Goal: Register for event/course

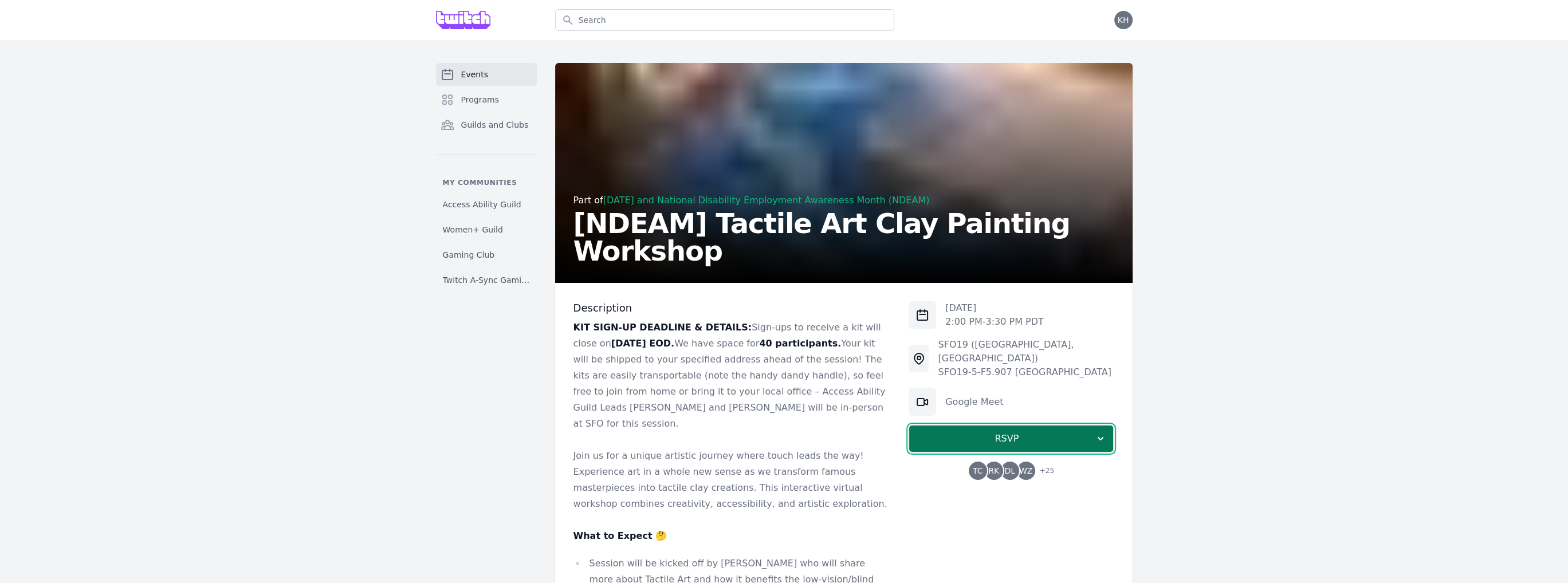
click at [957, 432] on span "RSVP" at bounding box center [1006, 439] width 177 height 14
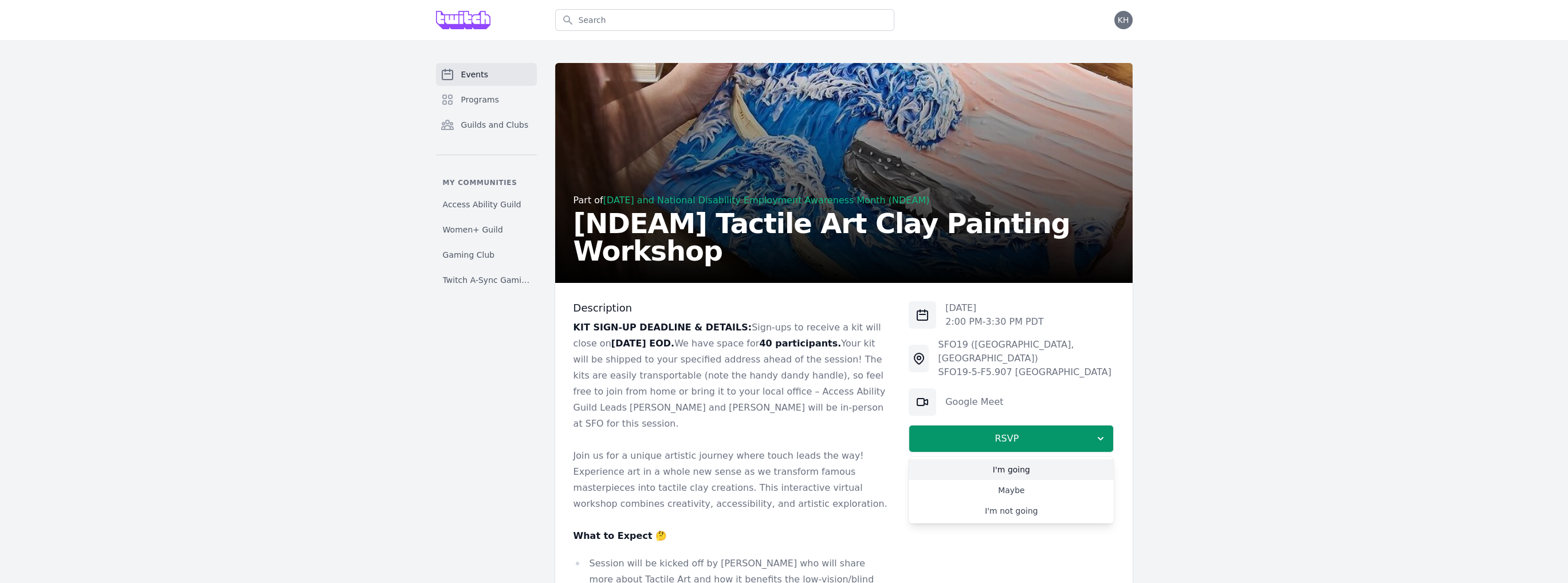
click at [984, 459] on link "I'm going" at bounding box center [1011, 469] width 205 height 20
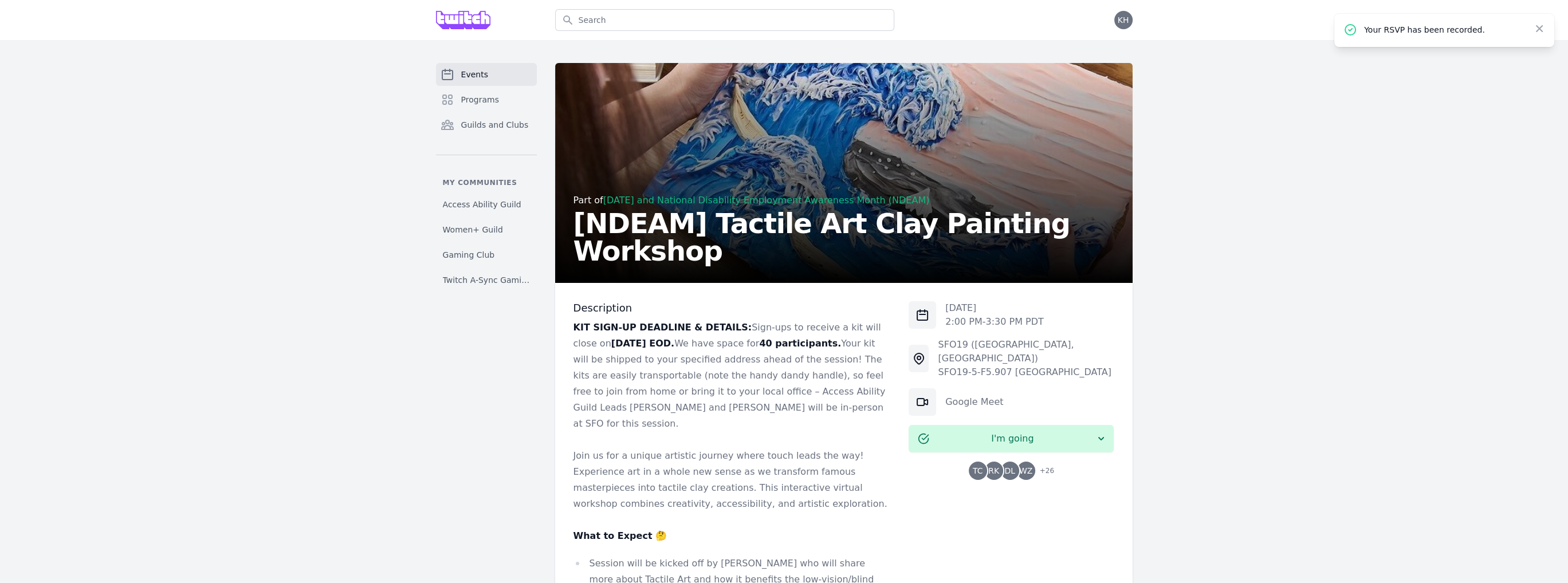
scroll to position [923, 0]
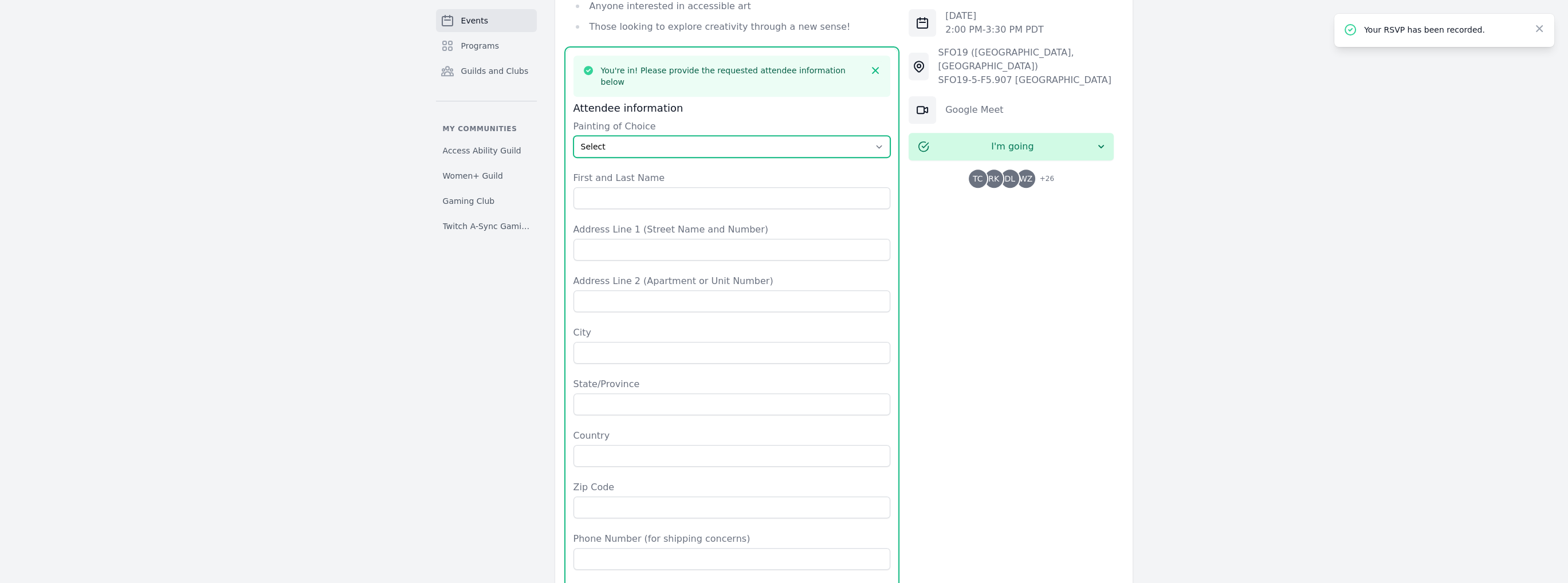
click at [651, 135] on select "Select The Great Wave off Kanagawa Starry Night Sunflowers The Kiss" at bounding box center [731, 146] width 317 height 22
select select "The Great Wave off [GEOGRAPHIC_DATA]"
click at [573, 135] on select "Select The Great Wave off Kanagawa Starry Night Sunflowers The Kiss" at bounding box center [731, 146] width 317 height 22
click at [647, 135] on select "Select The Great Wave off Kanagawa Starry Night Sunflowers The Kiss" at bounding box center [731, 146] width 317 height 22
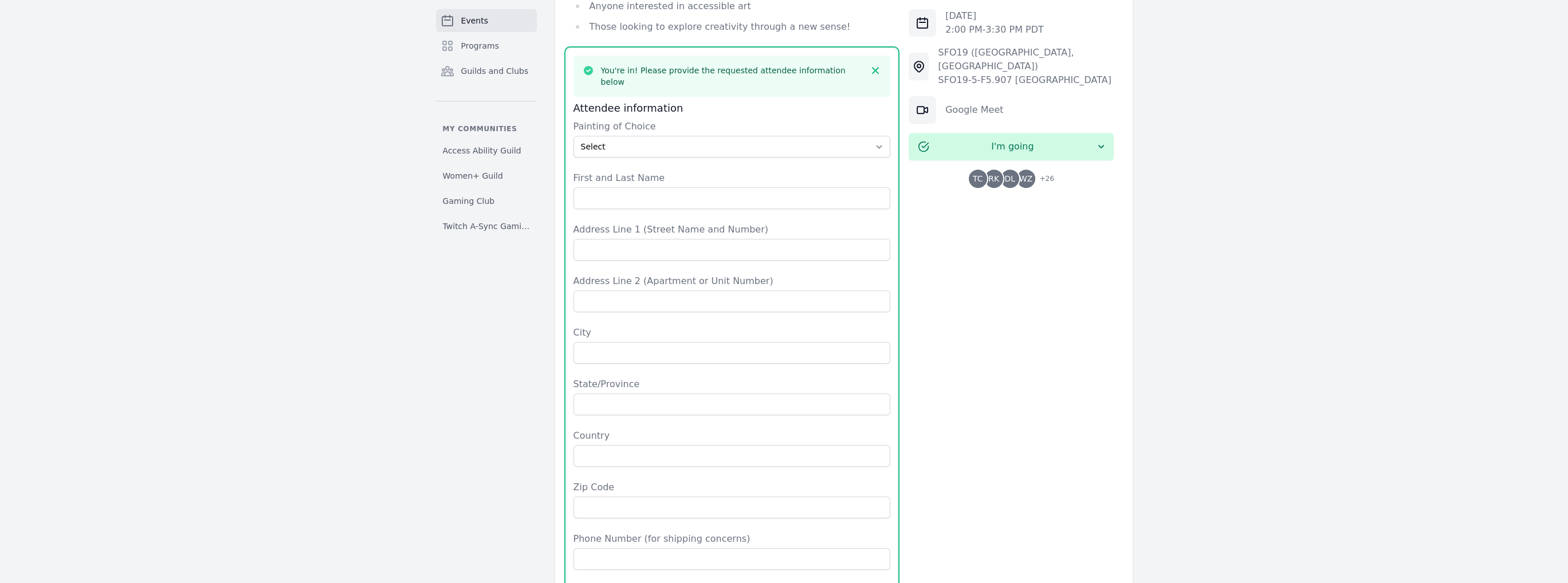
click at [641, 171] on label "First and Last Name" at bounding box center [731, 178] width 317 height 14
click at [641, 188] on input "First and Last Name" at bounding box center [731, 198] width 317 height 22
click at [643, 188] on input "First and Last Name" at bounding box center [731, 198] width 317 height 22
type input "[PERSON_NAME]"
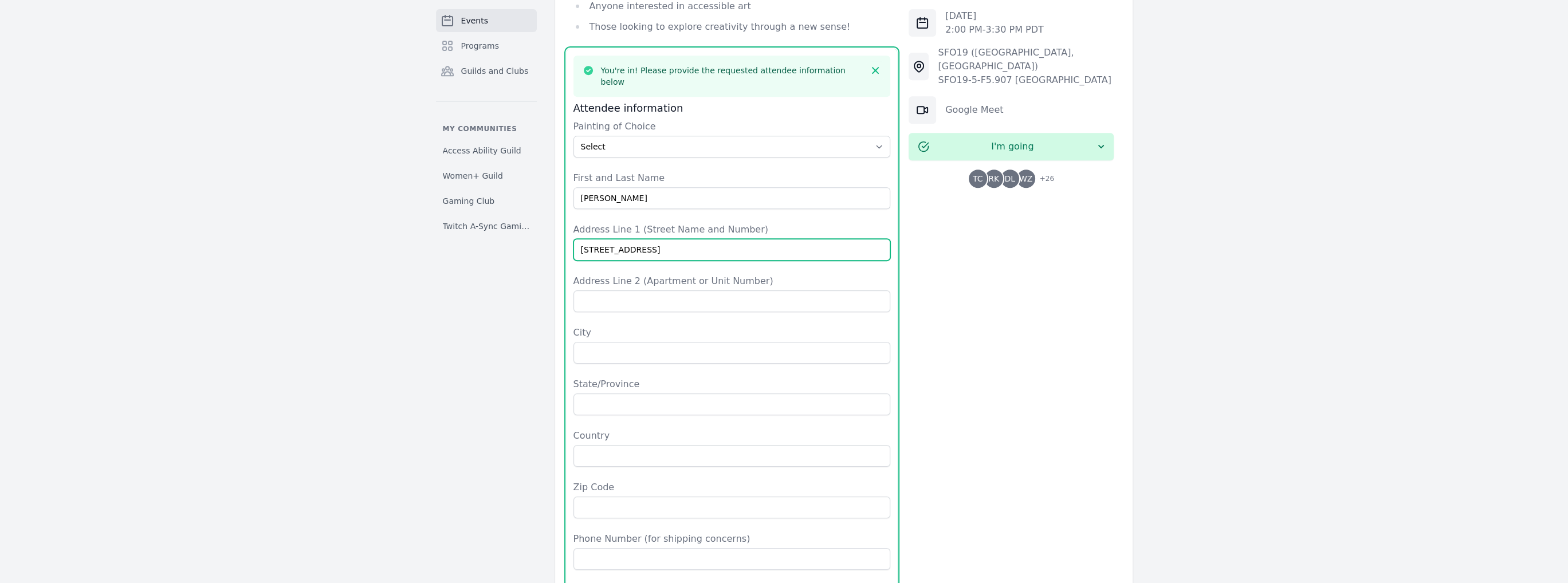
type input "[STREET_ADDRESS]"
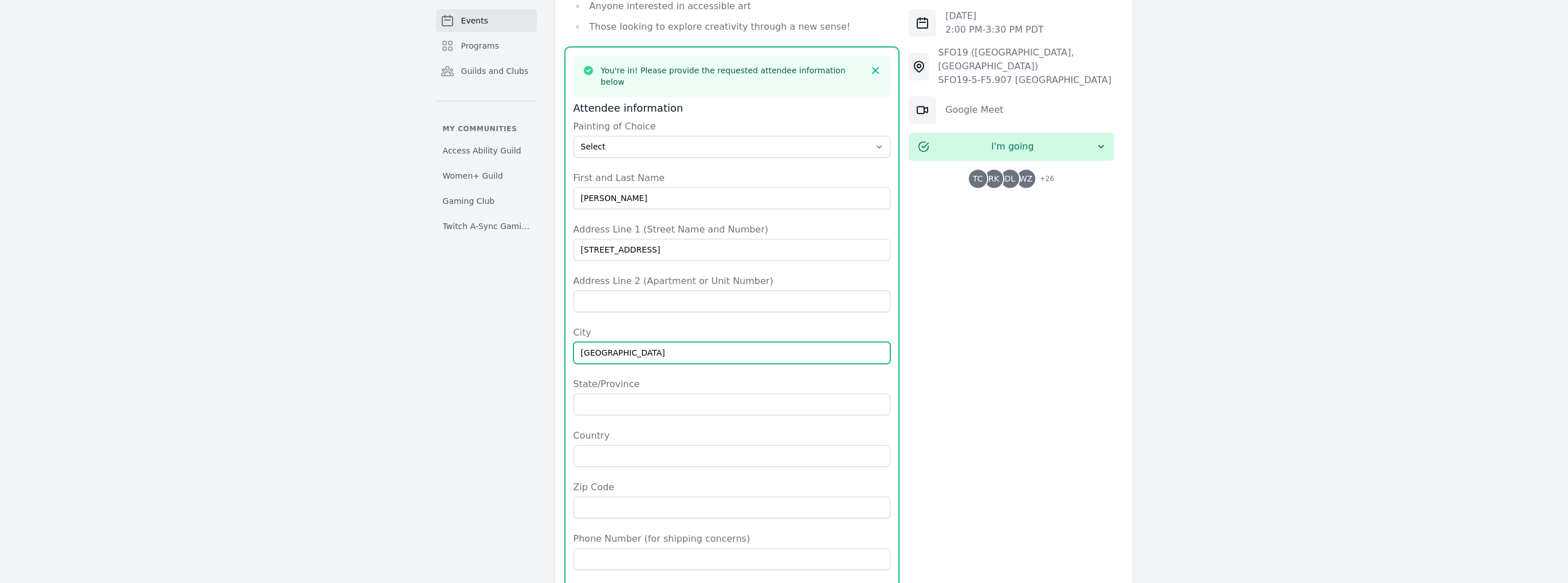
type input "[GEOGRAPHIC_DATA]"
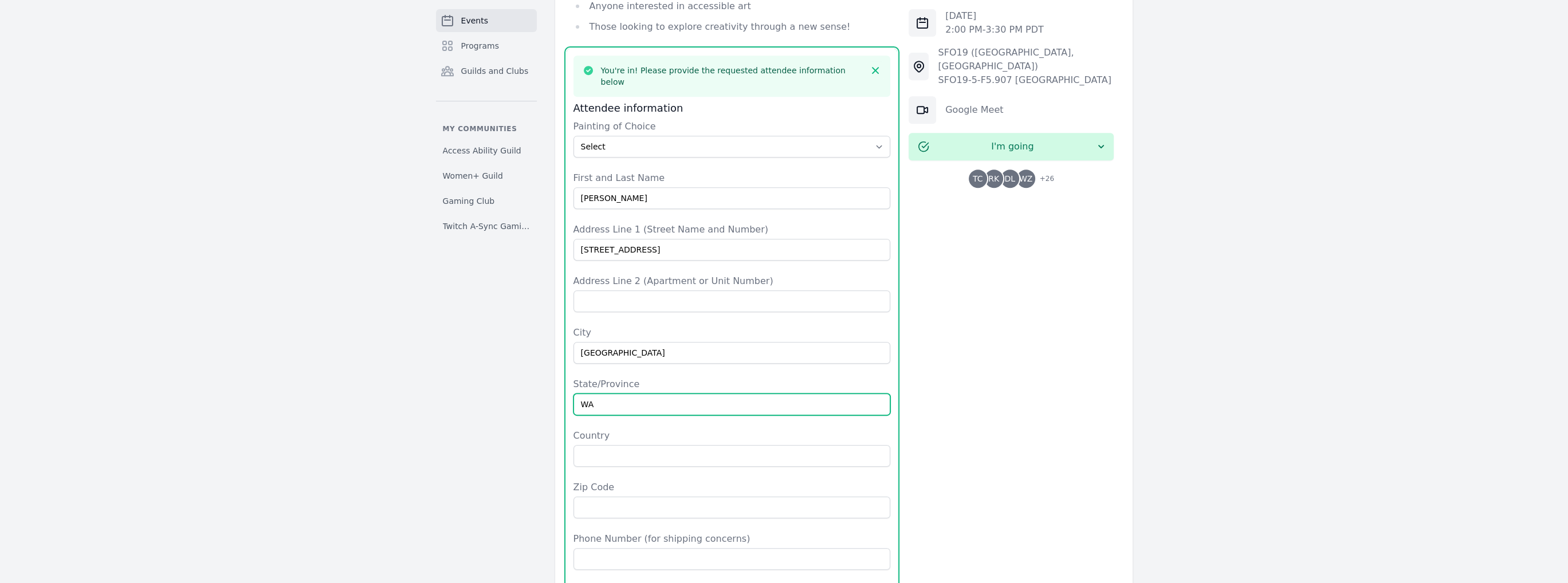
type input "WA"
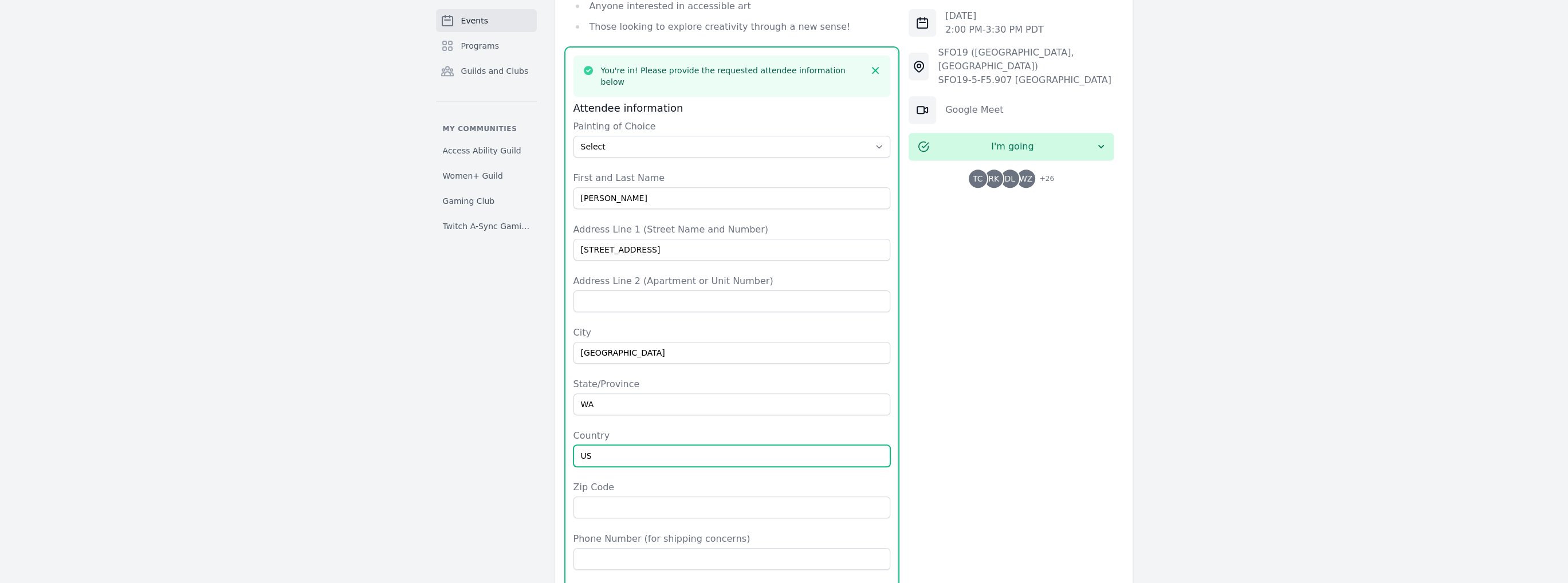
type input "US"
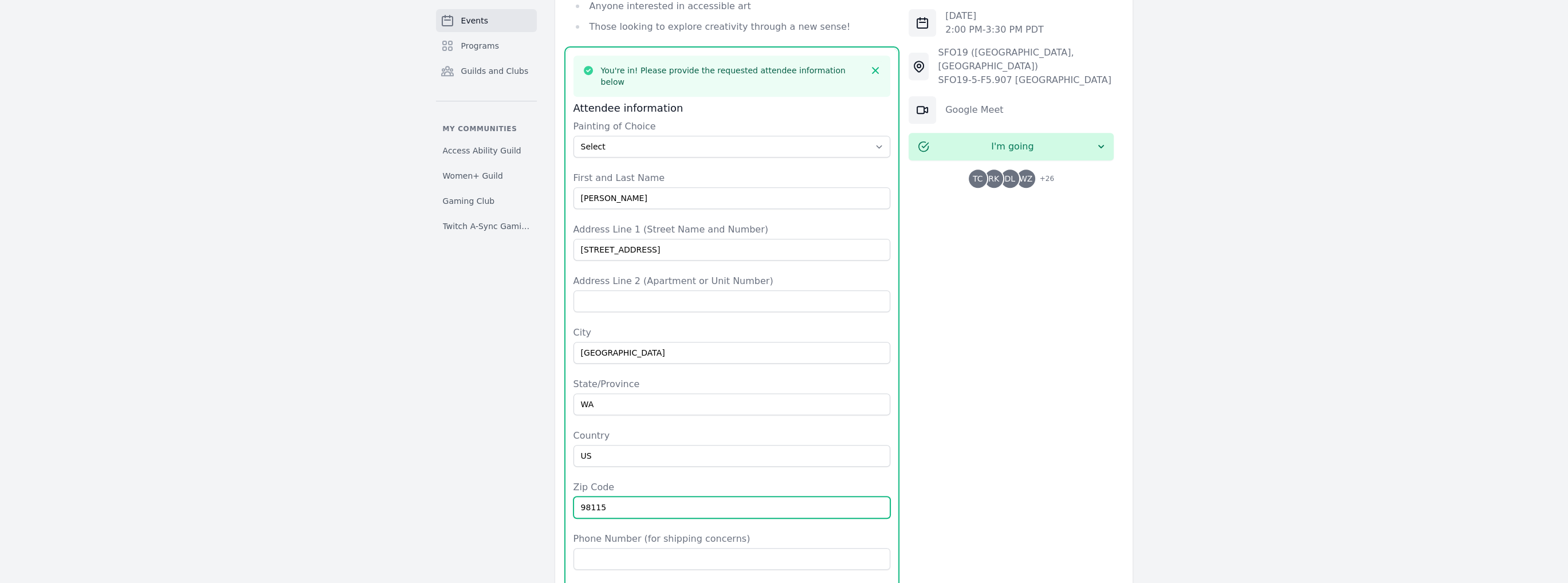
type input "98115"
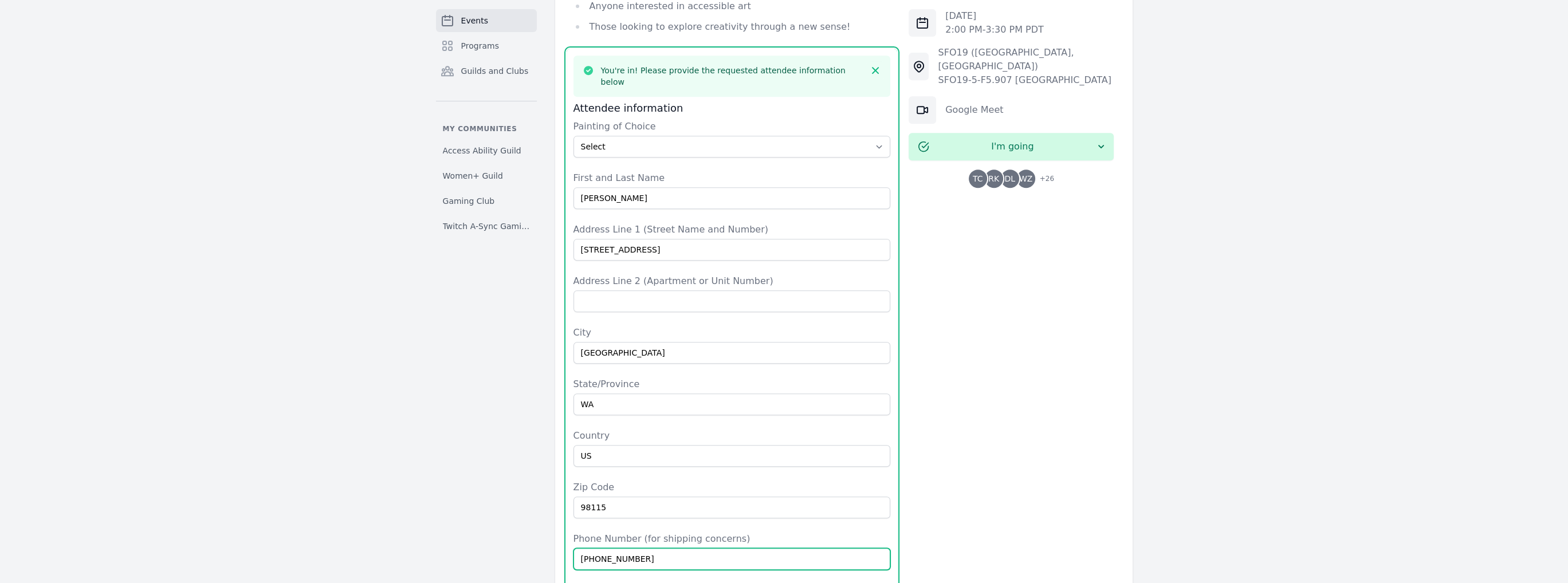
type input "[PHONE_NUMBER]"
click at [900, 530] on div "Description KIT SIGN-UP DEADLINE & DETAILS: Sign-ups to receive a kit will clos…" at bounding box center [844, 196] width 577 height 1674
click at [868, 582] on button "Save" at bounding box center [871, 594] width 39 height 22
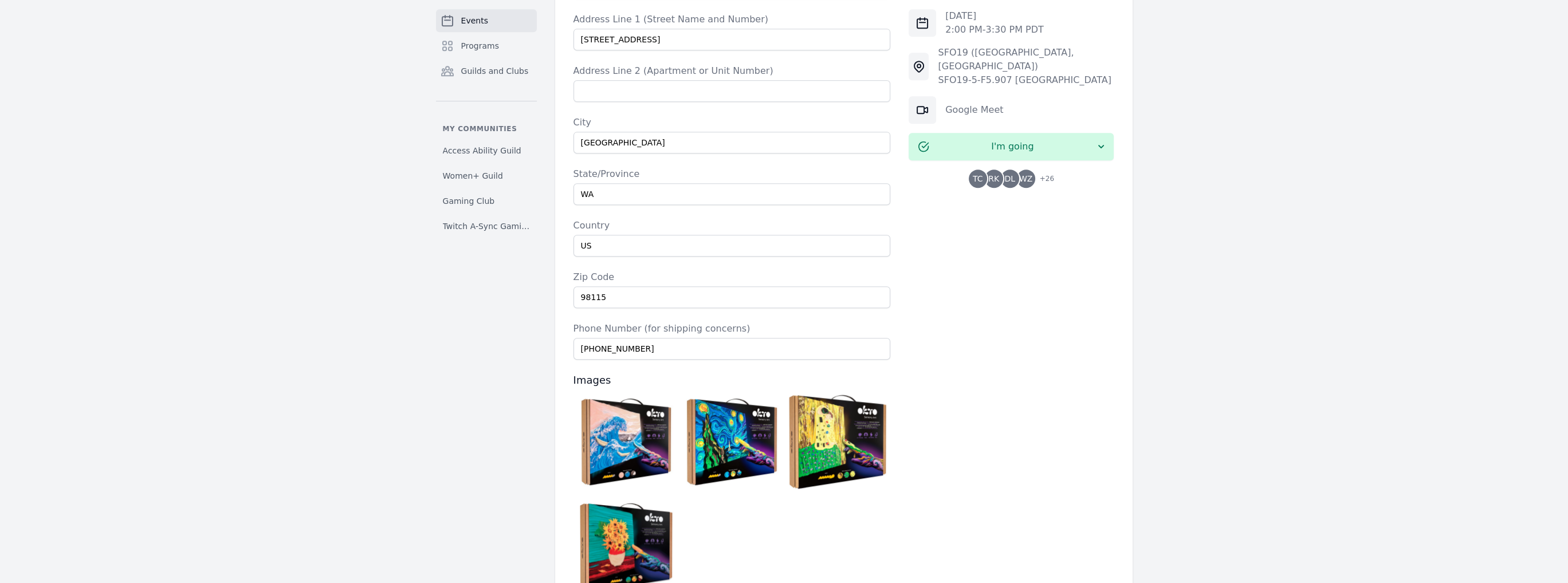
scroll to position [1080, 0]
click at [621, 392] on img at bounding box center [626, 442] width 100 height 100
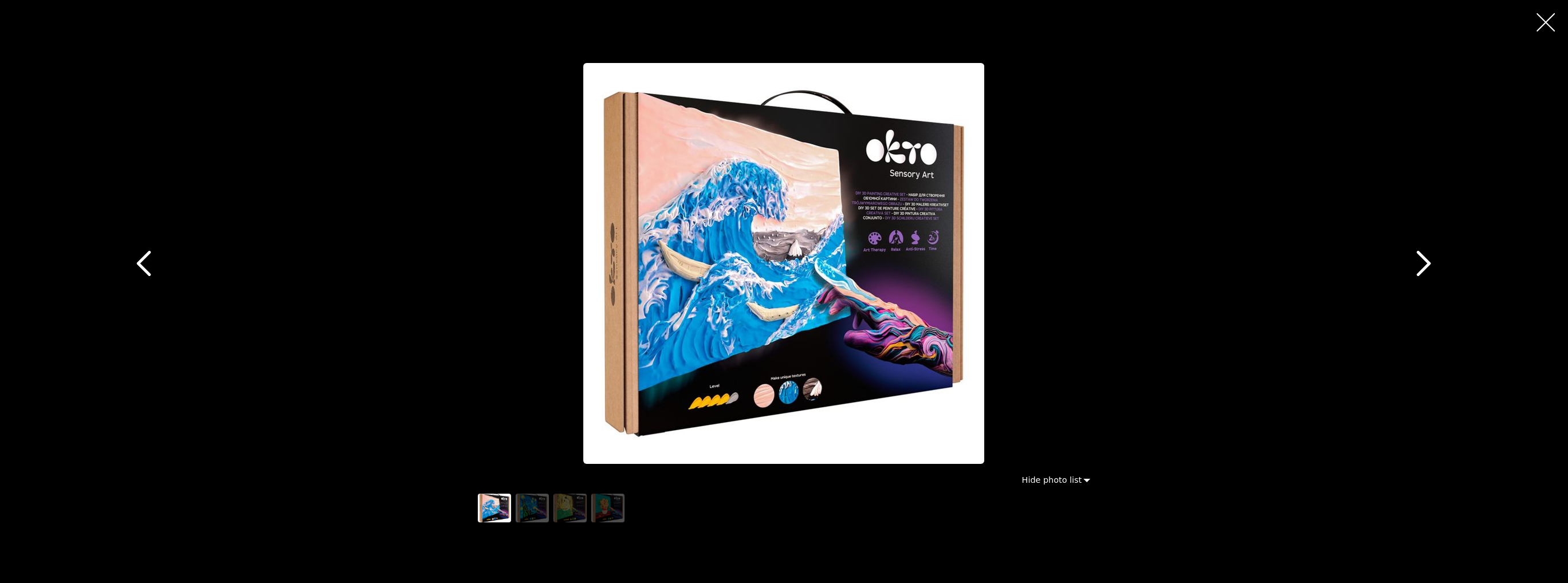
click at [509, 348] on div "button" at bounding box center [784, 263] width 612 height 410
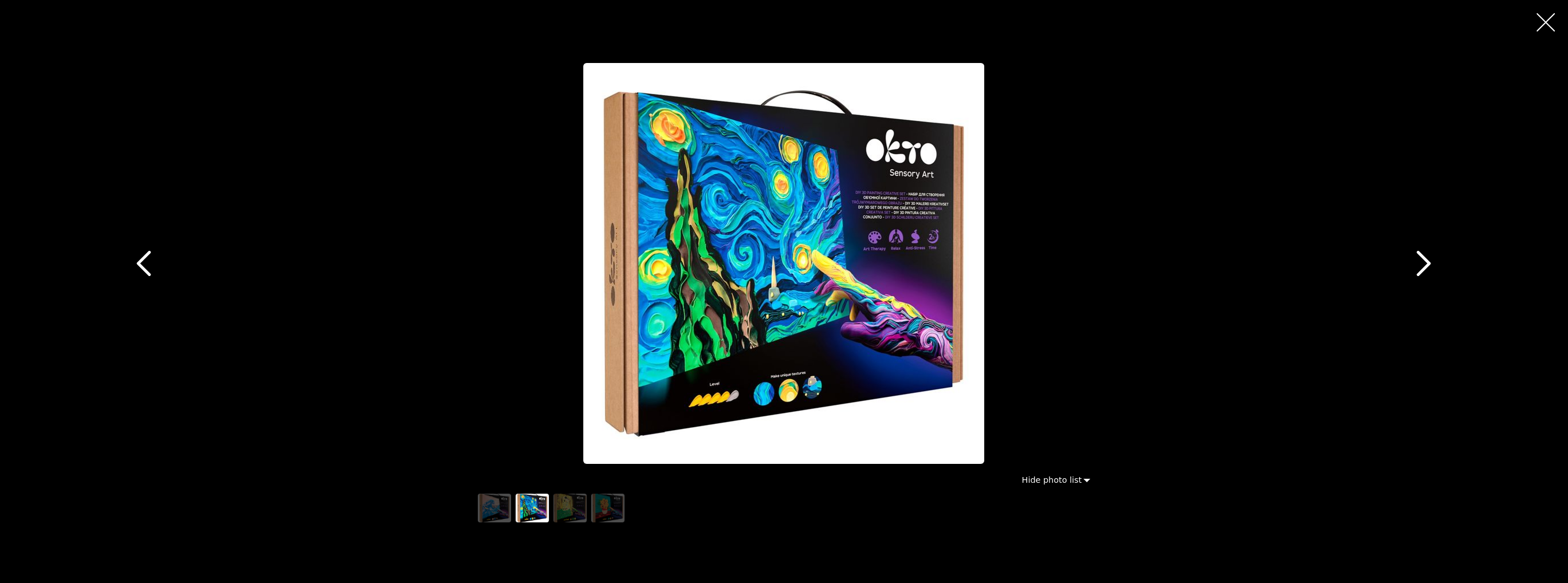
click at [632, 285] on img "button" at bounding box center [784, 263] width 401 height 401
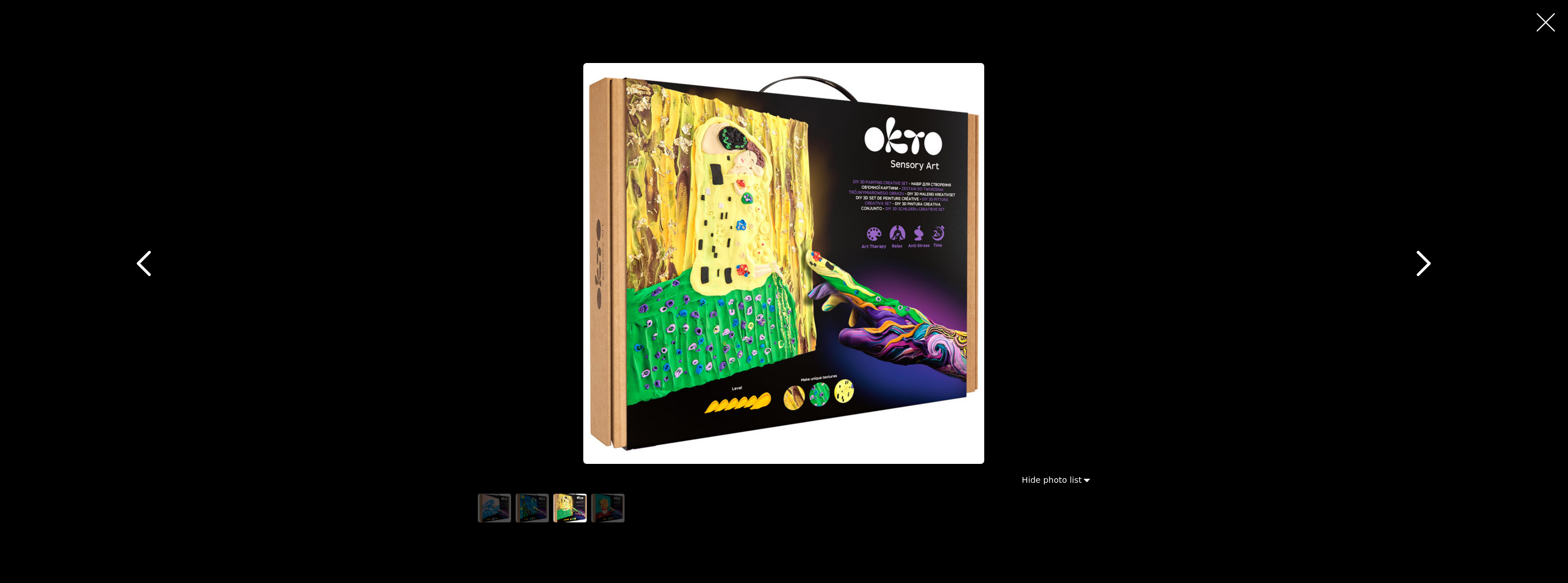
click at [510, 270] on div "button" at bounding box center [784, 263] width 612 height 410
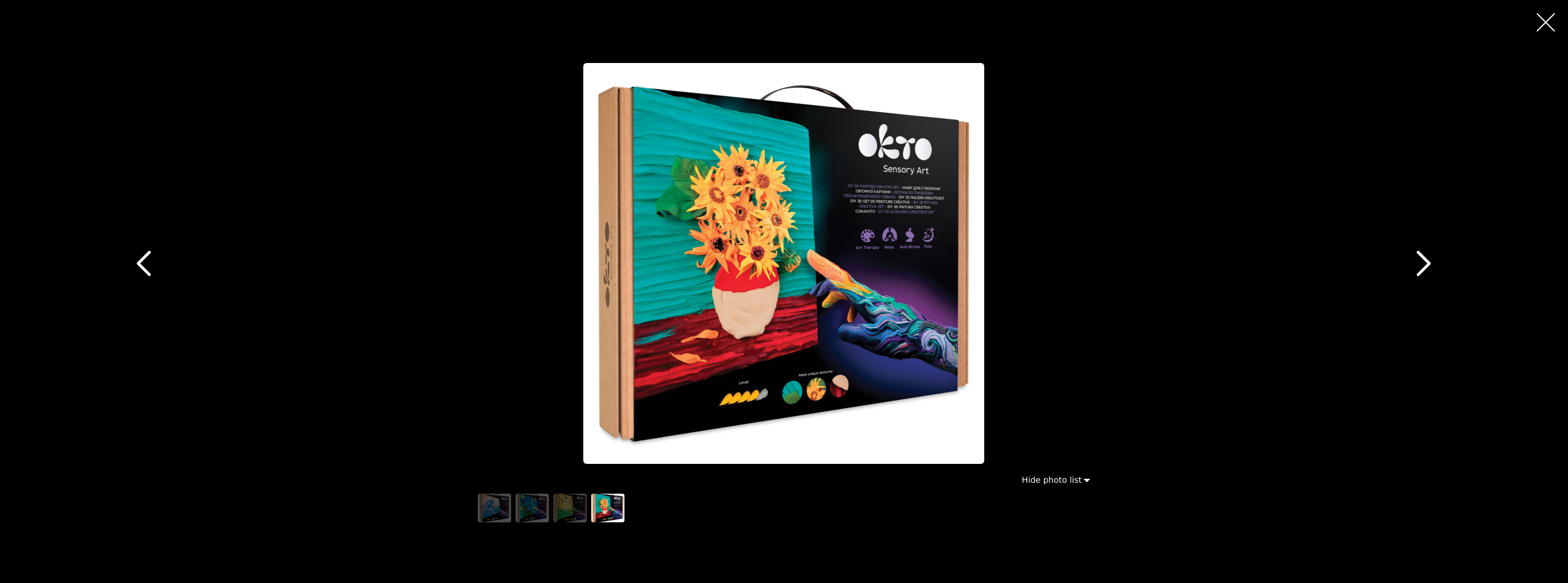
click at [510, 270] on div "button" at bounding box center [784, 263] width 612 height 410
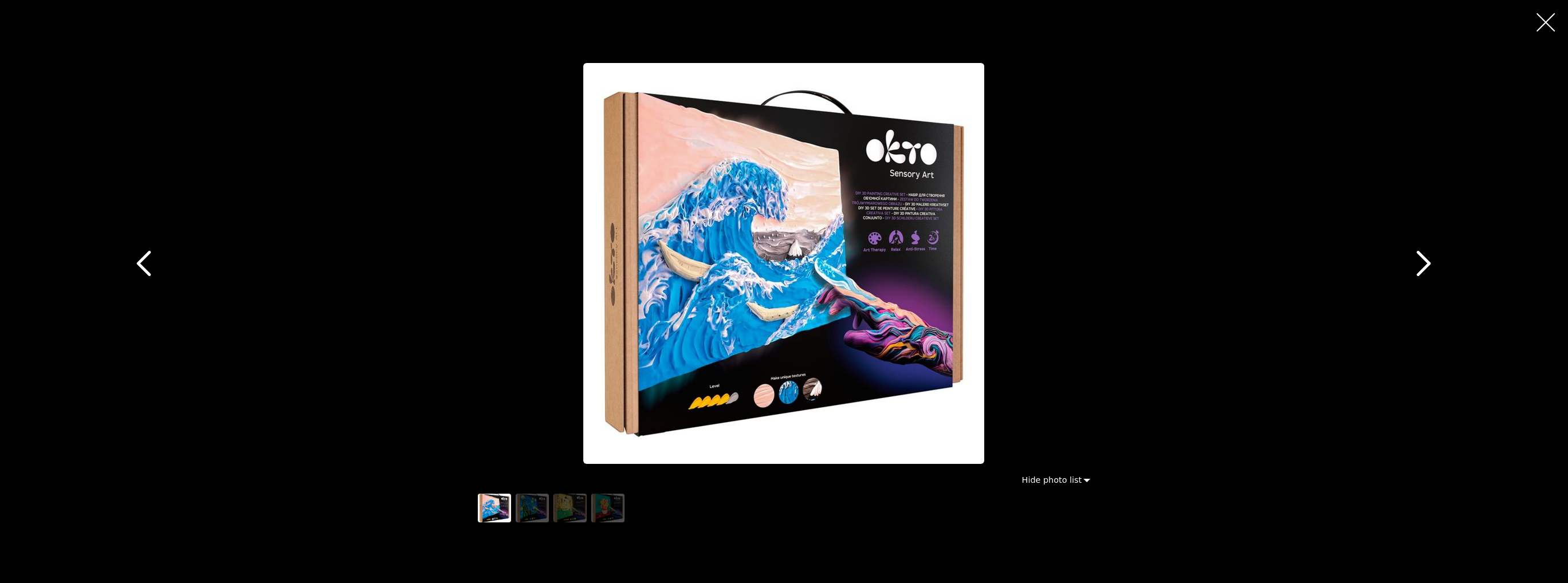
click at [510, 270] on div "button" at bounding box center [784, 263] width 612 height 410
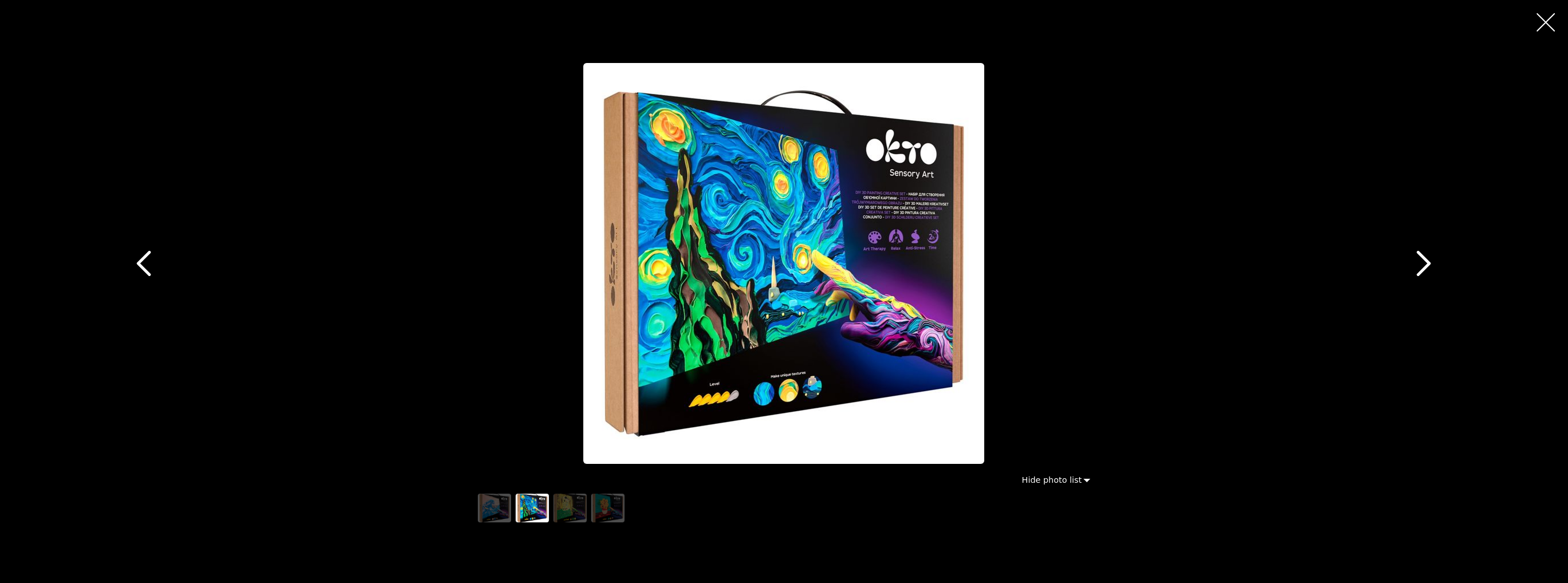
click at [510, 270] on div "button" at bounding box center [784, 263] width 612 height 410
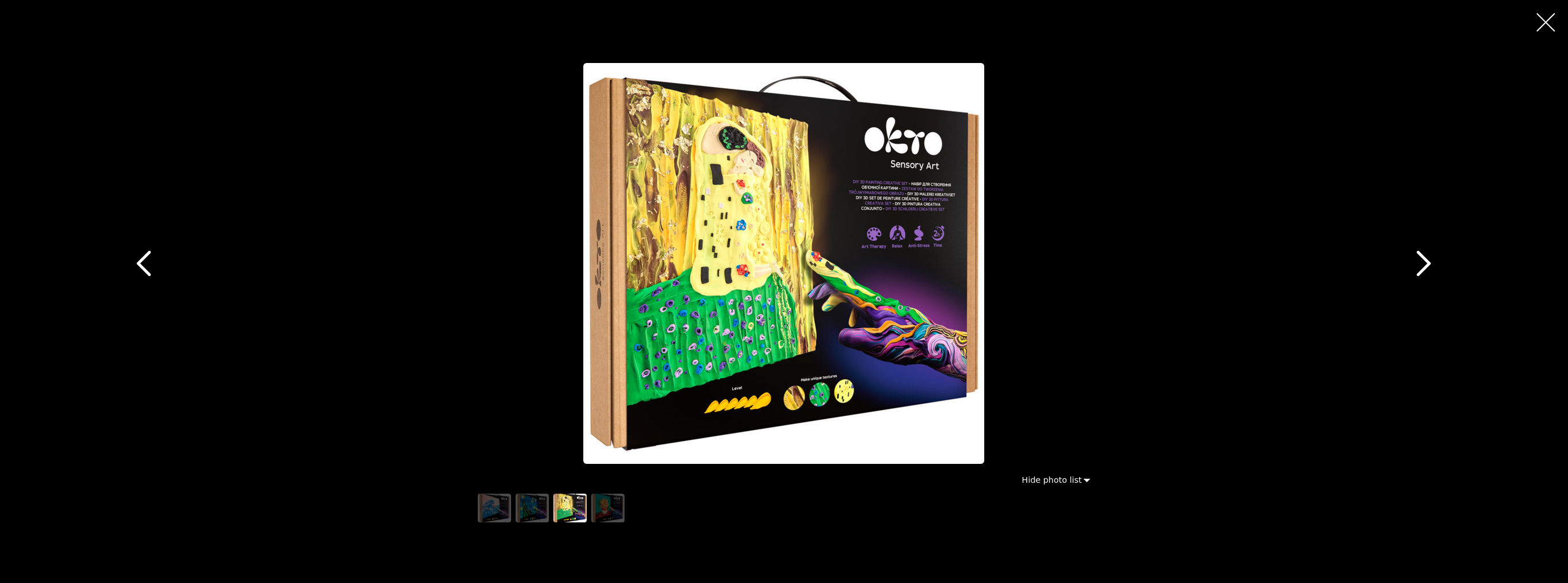
click at [510, 270] on div "button" at bounding box center [784, 263] width 612 height 410
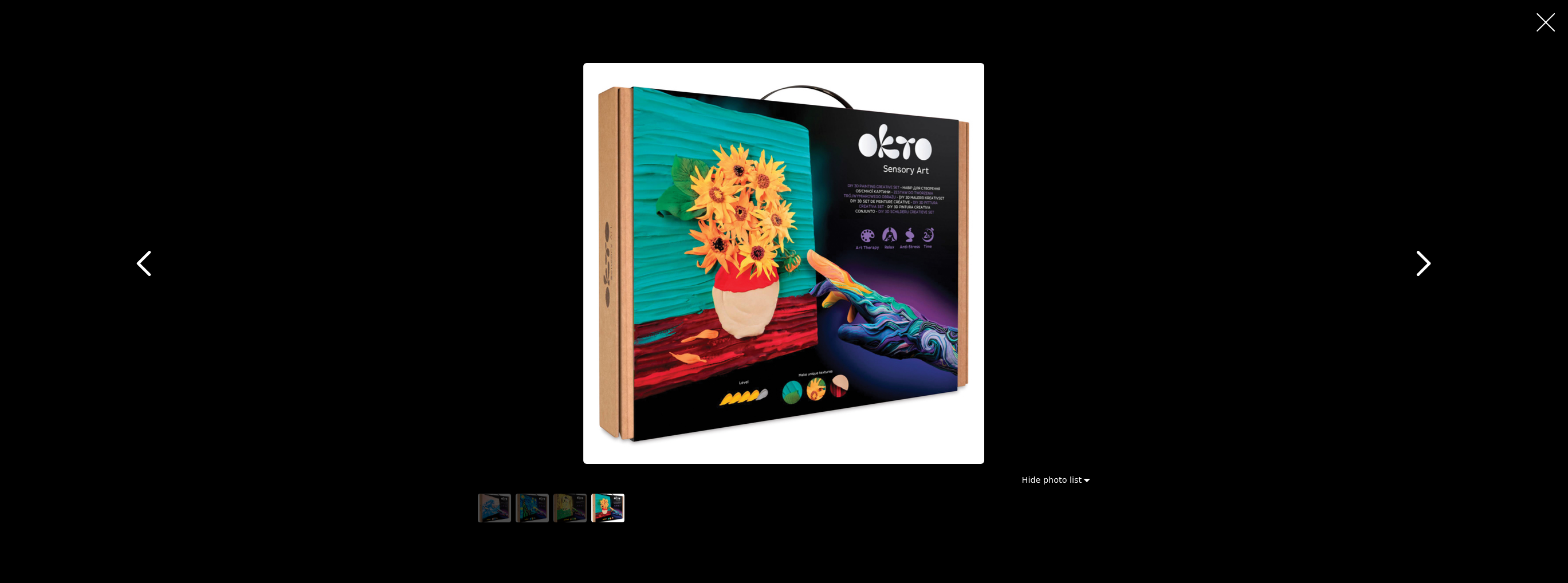
click at [510, 270] on div "button" at bounding box center [784, 263] width 612 height 410
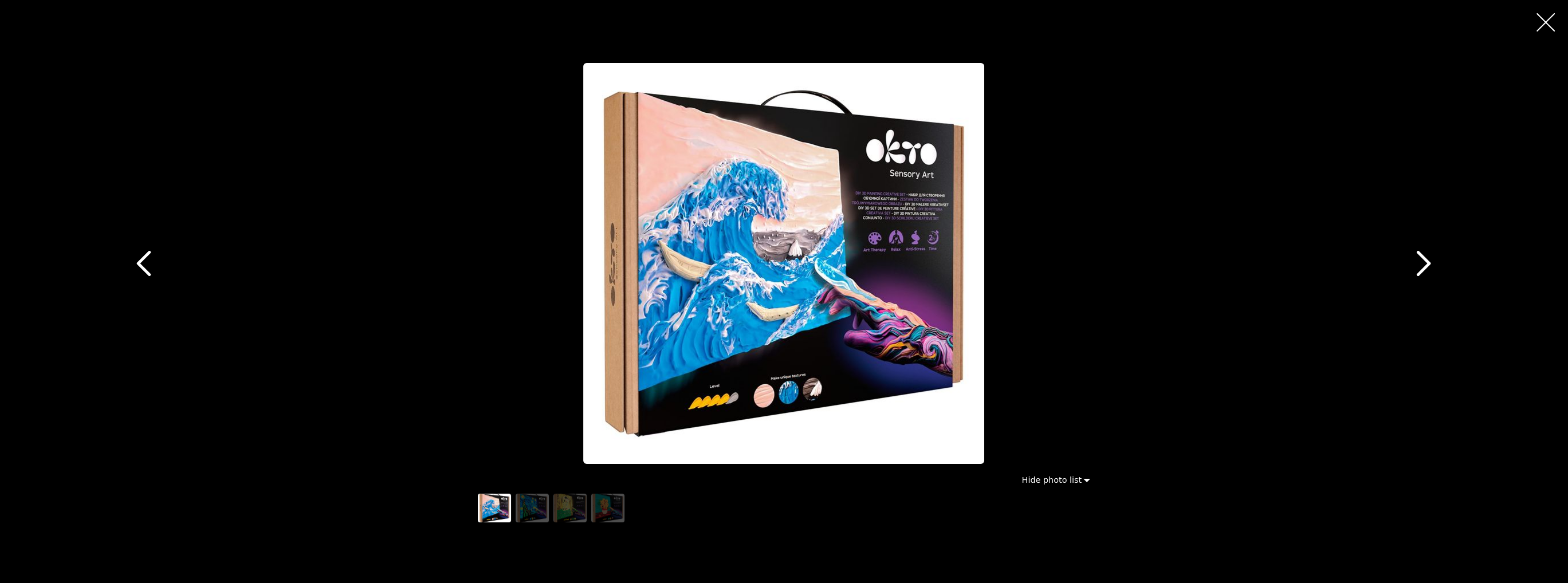
click at [1542, 21] on icon "button" at bounding box center [1546, 23] width 19 height 19
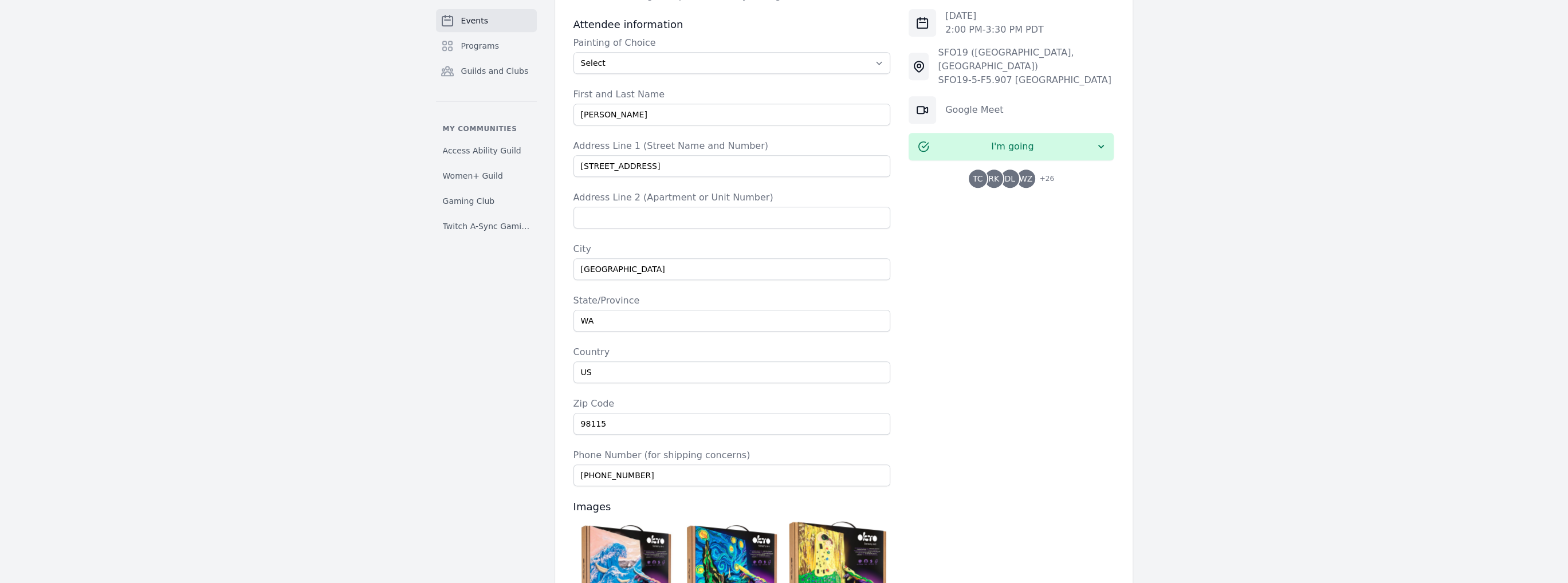
scroll to position [852, 0]
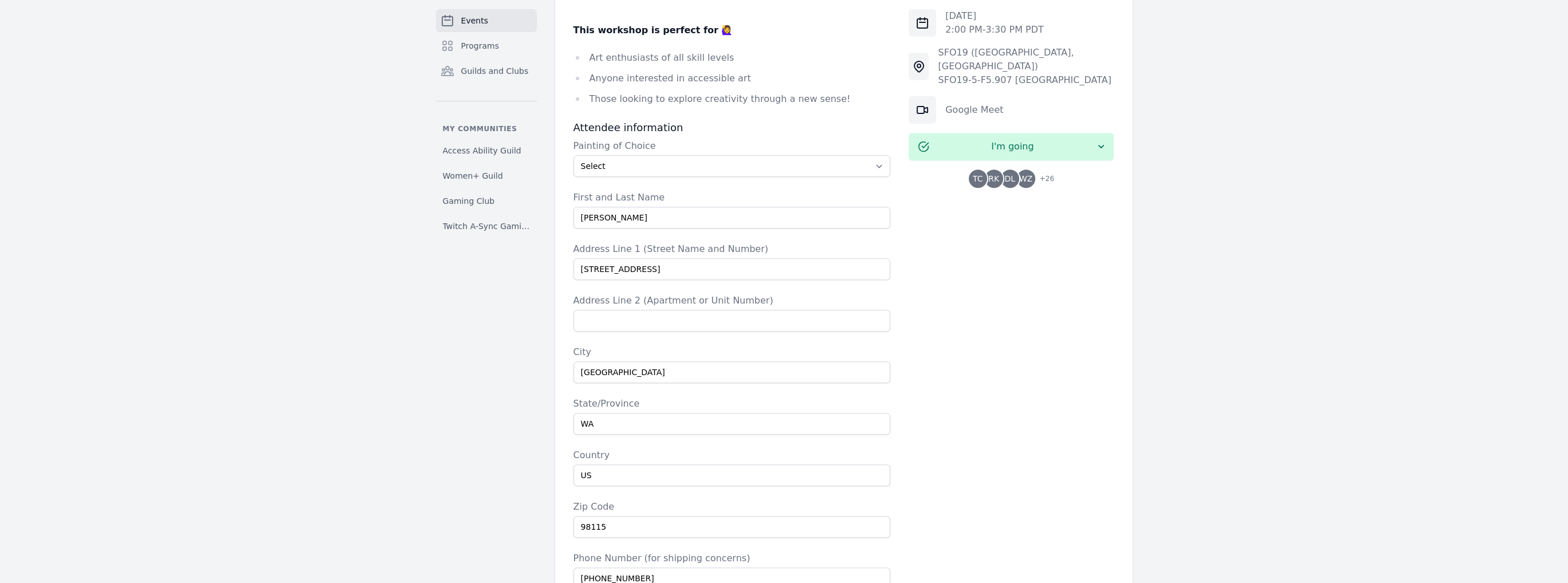
drag, startPoint x: 756, startPoint y: 296, endPoint x: 421, endPoint y: 311, distance: 335.3
click at [421, 311] on div "Events Programs Guilds and Clubs My communities Access Ability Guild Women+ Gui…" at bounding box center [784, 111] width 733 height 1800
click at [679, 155] on select "Select The Great Wave off Kanagawa Starry Night Sunflowers The Kiss" at bounding box center [731, 166] width 317 height 22
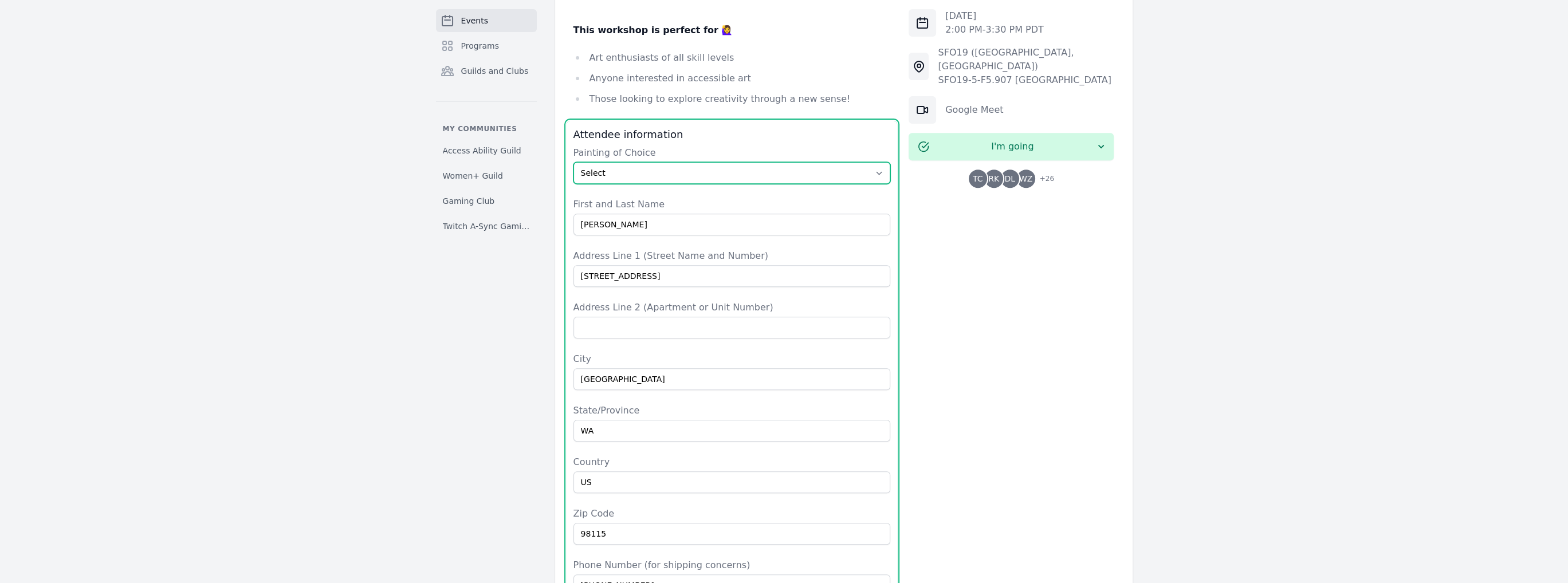
select select "Sunflowers"
click at [573, 162] on select "Select The Great Wave off Kanagawa Starry Night Sunflowers The Kiss" at bounding box center [731, 173] width 317 height 22
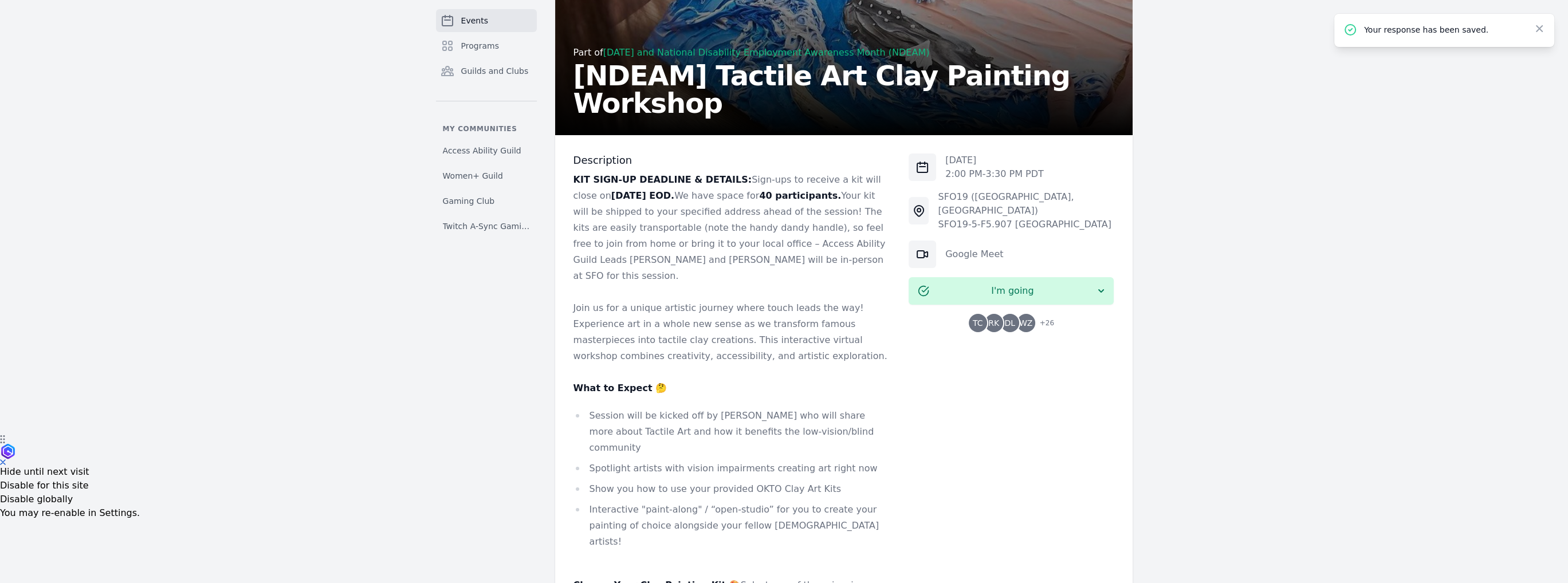
scroll to position [0, 0]
